Goal: Obtain resource: Download file/media

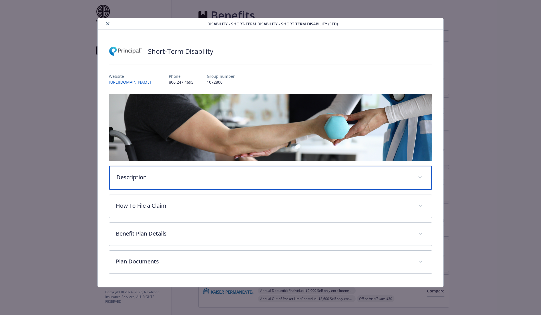
click at [141, 174] on p "Description" at bounding box center [263, 177] width 295 height 8
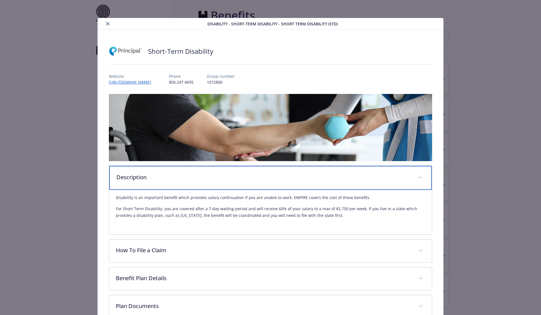
scroll to position [6, 0]
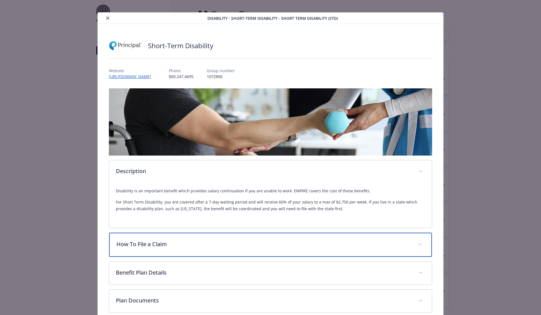
click at [184, 240] on div "How To File a Claim" at bounding box center [270, 245] width 323 height 24
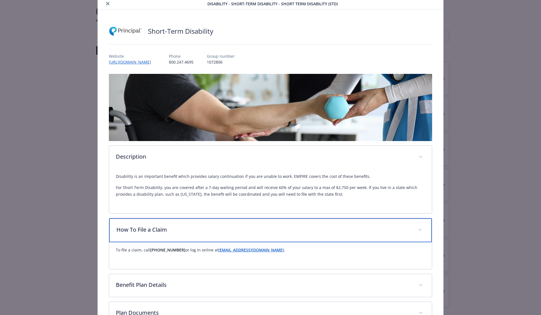
scroll to position [23, 0]
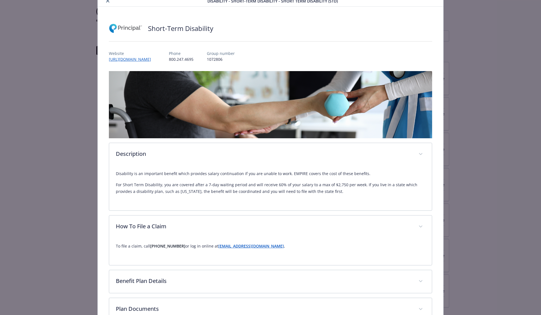
click at [247, 249] on p "To file a claim, call 800-245-1822 or log in online at sbdclaims@principal.com ." at bounding box center [270, 246] width 309 height 7
click at [238, 246] on strong "[EMAIL_ADDRESS][DOMAIN_NAME]" at bounding box center [251, 246] width 66 height 5
click at [111, 2] on div "details for plan Disability - Short-Term Disability - Short Term Disability (ST…" at bounding box center [154, 0] width 108 height 7
click at [109, 2] on icon "close" at bounding box center [107, 0] width 3 height 3
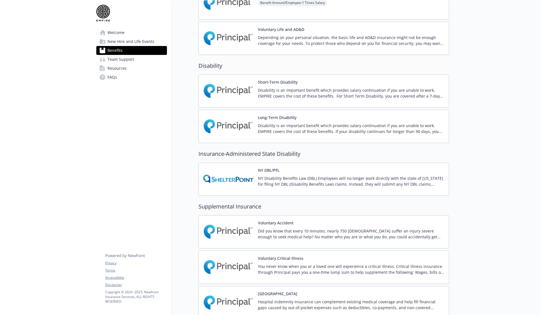
scroll to position [483, 0]
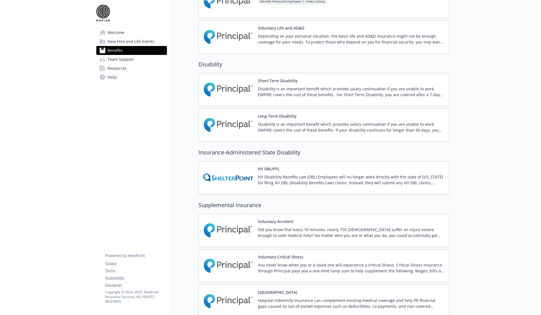
click at [232, 179] on img at bounding box center [228, 178] width 50 height 24
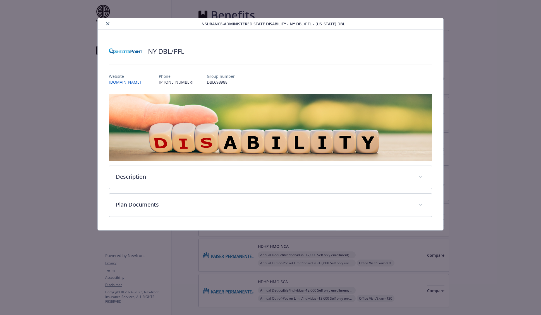
scroll to position [483, 0]
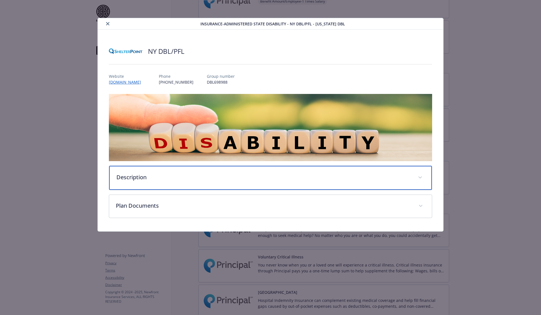
click at [173, 173] on div "Description" at bounding box center [270, 178] width 323 height 24
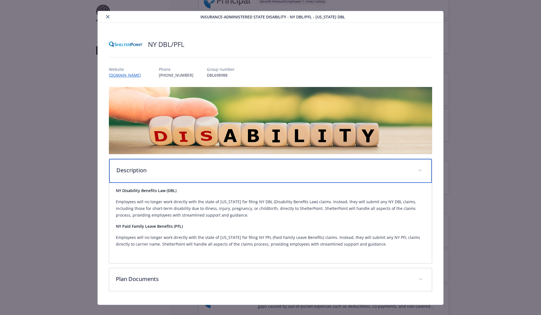
scroll to position [8, 0]
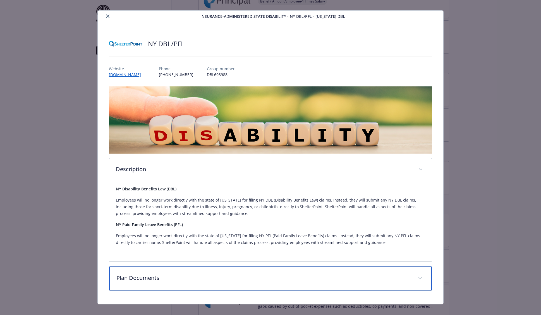
click at [150, 275] on p "Plan Documents" at bounding box center [263, 278] width 295 height 8
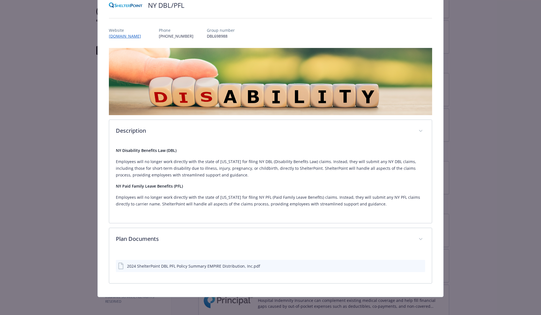
scroll to position [46, 0]
click at [173, 263] on div "2024 ShelterPoint DBL PFL Policy Summary EMPIRE Distribution, Inc.pdf" at bounding box center [270, 266] width 309 height 12
click at [178, 266] on div "2024 ShelterPoint DBL PFL Policy Summary EMPIRE Distribution, Inc.pdf" at bounding box center [193, 266] width 133 height 6
click at [183, 269] on div "2024 ShelterPoint DBL PFL Policy Summary EMPIRE Distribution, Inc.pdf" at bounding box center [193, 266] width 133 height 6
drag, startPoint x: 412, startPoint y: 266, endPoint x: 408, endPoint y: 266, distance: 4.2
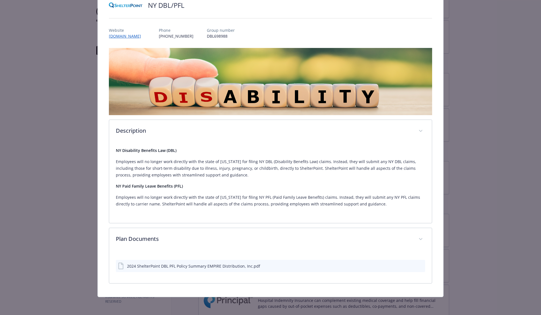
click at [412, 266] on icon "download file" at bounding box center [410, 266] width 4 height 4
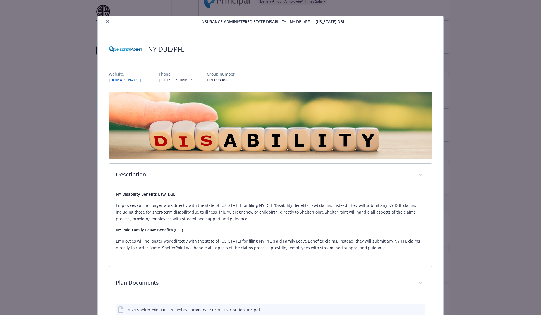
scroll to position [3, 0]
